Goal: Task Accomplishment & Management: Manage account settings

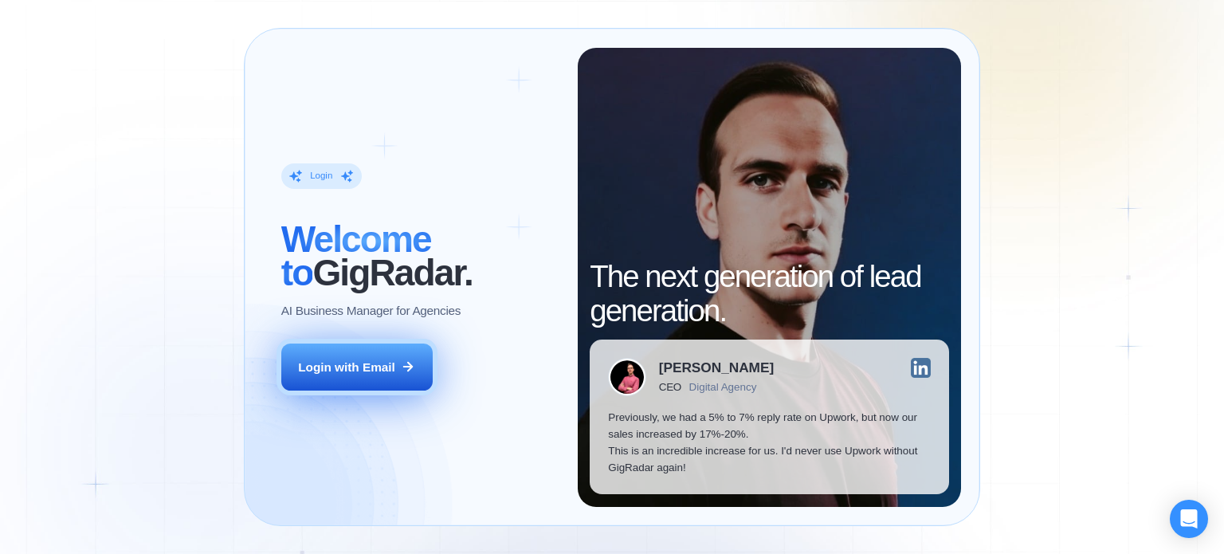
click at [364, 361] on div "Login with Email" at bounding box center [346, 367] width 97 height 17
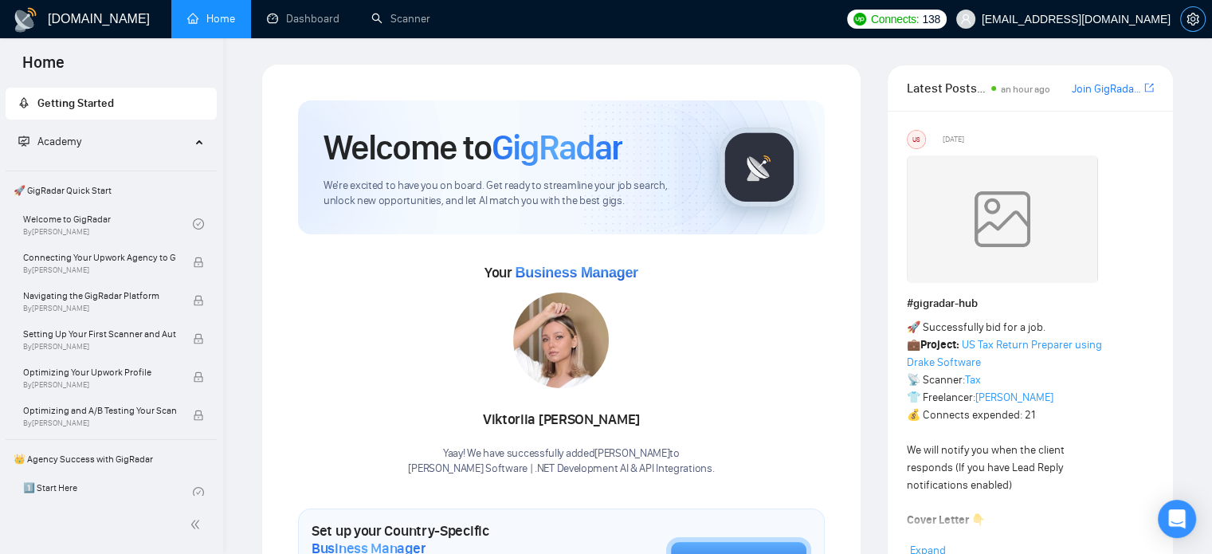
click at [1196, 18] on icon "setting" at bounding box center [1193, 19] width 13 height 13
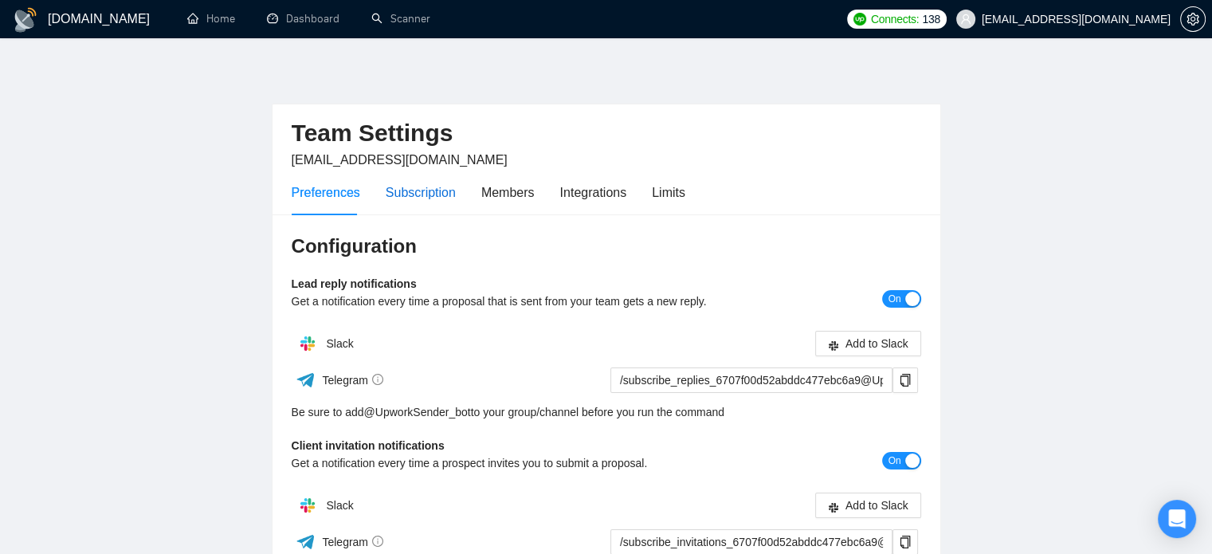
click at [423, 196] on div "Subscription" at bounding box center [421, 193] width 70 height 20
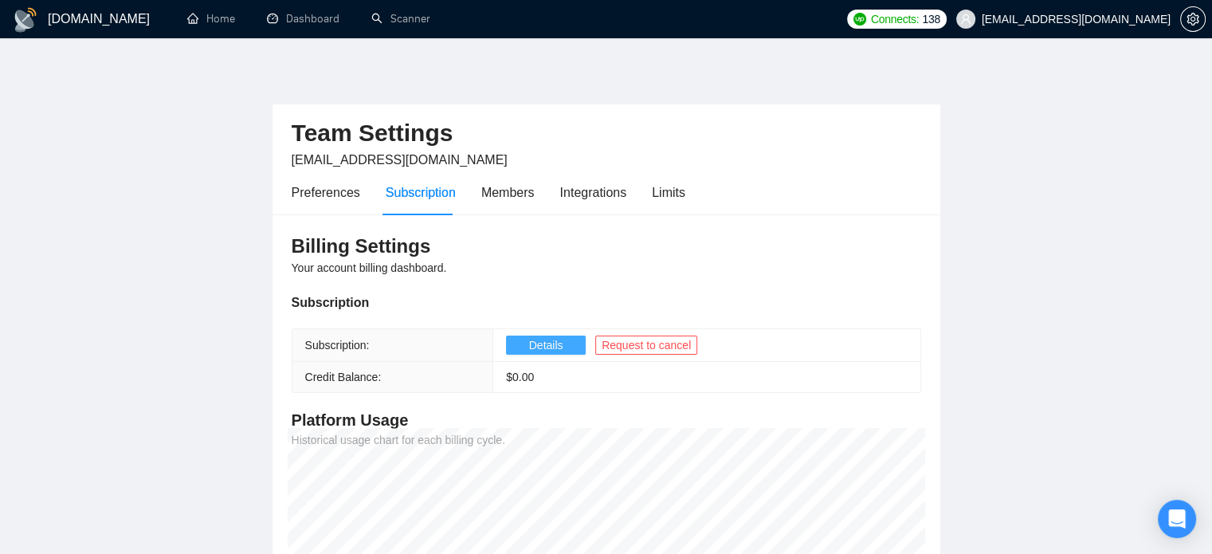
click at [542, 343] on span "Details" at bounding box center [546, 345] width 34 height 18
